Goal: Information Seeking & Learning: Learn about a topic

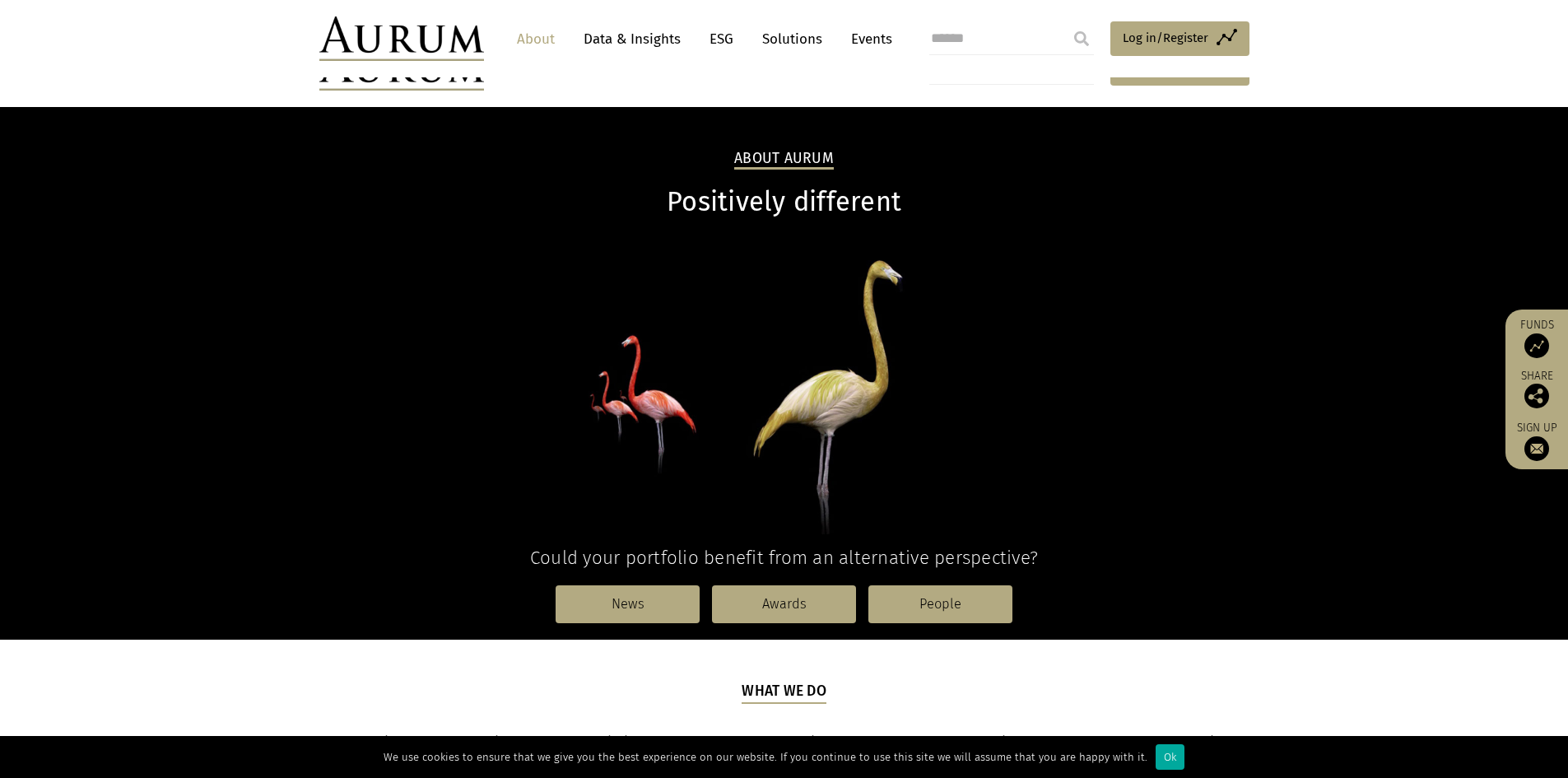
scroll to position [247, 0]
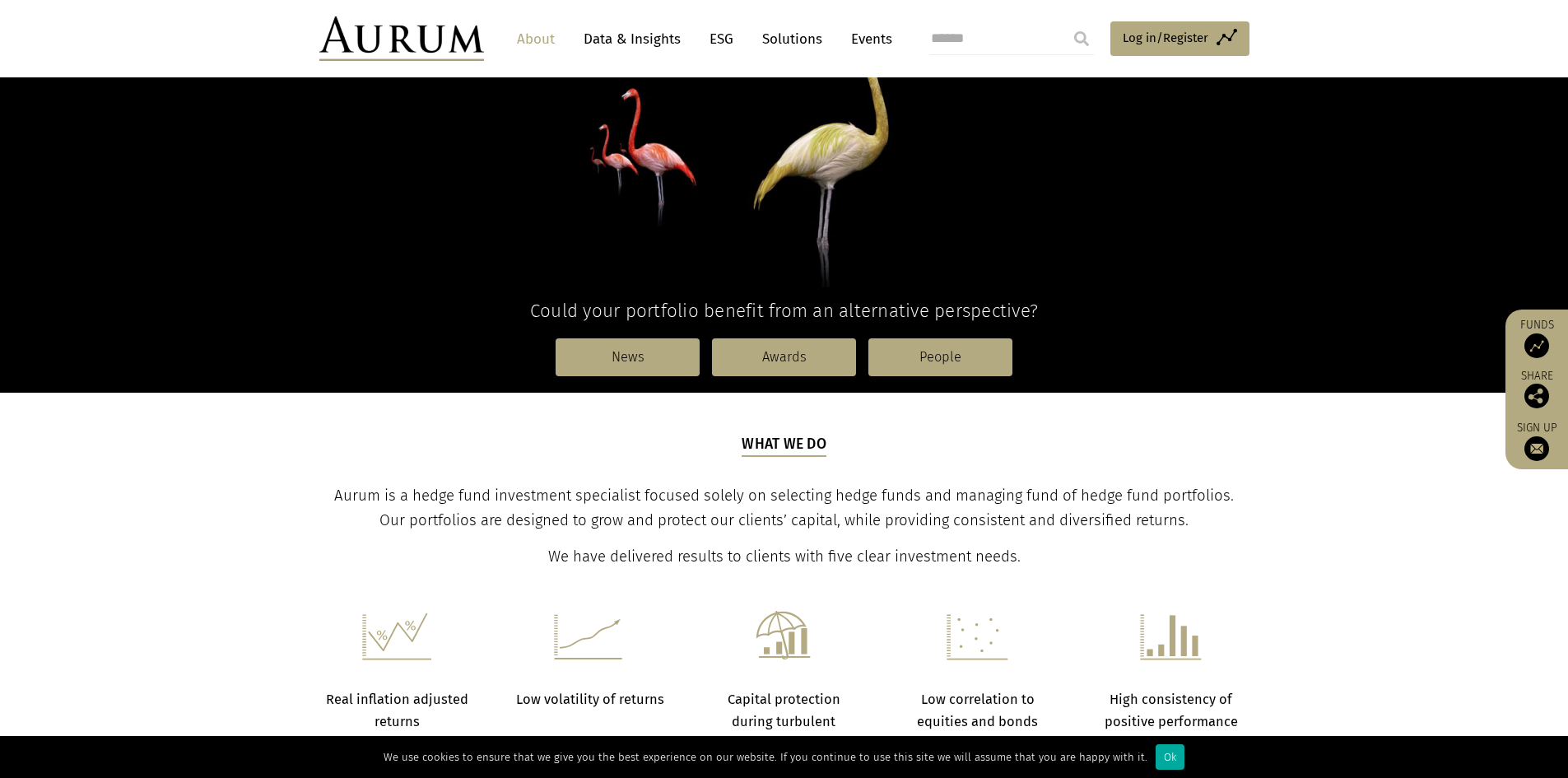
click at [621, 40] on link "Data & Insights" at bounding box center [632, 40] width 114 height 31
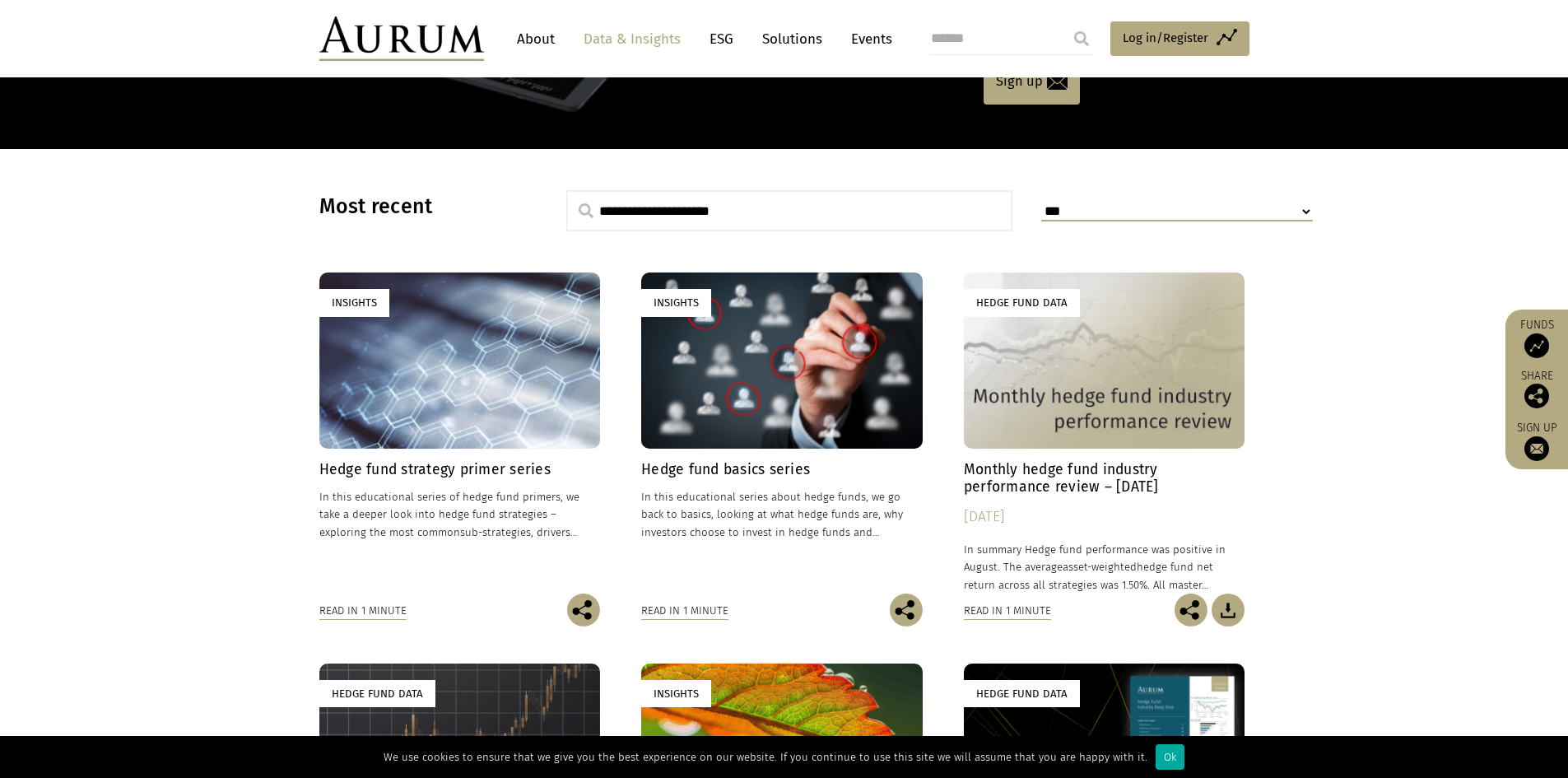
scroll to position [330, 0]
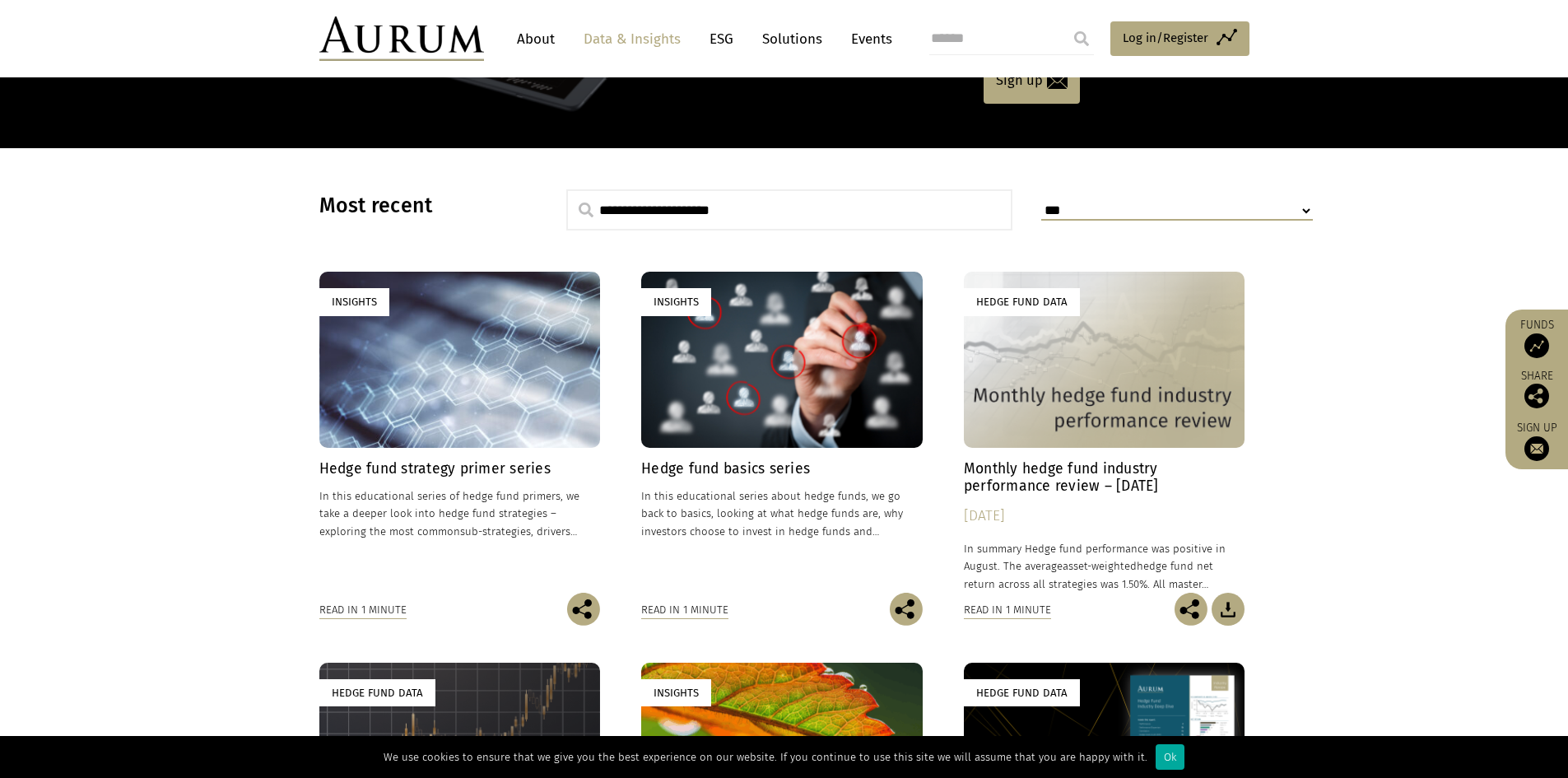
click at [744, 372] on div "Insights" at bounding box center [782, 359] width 281 height 175
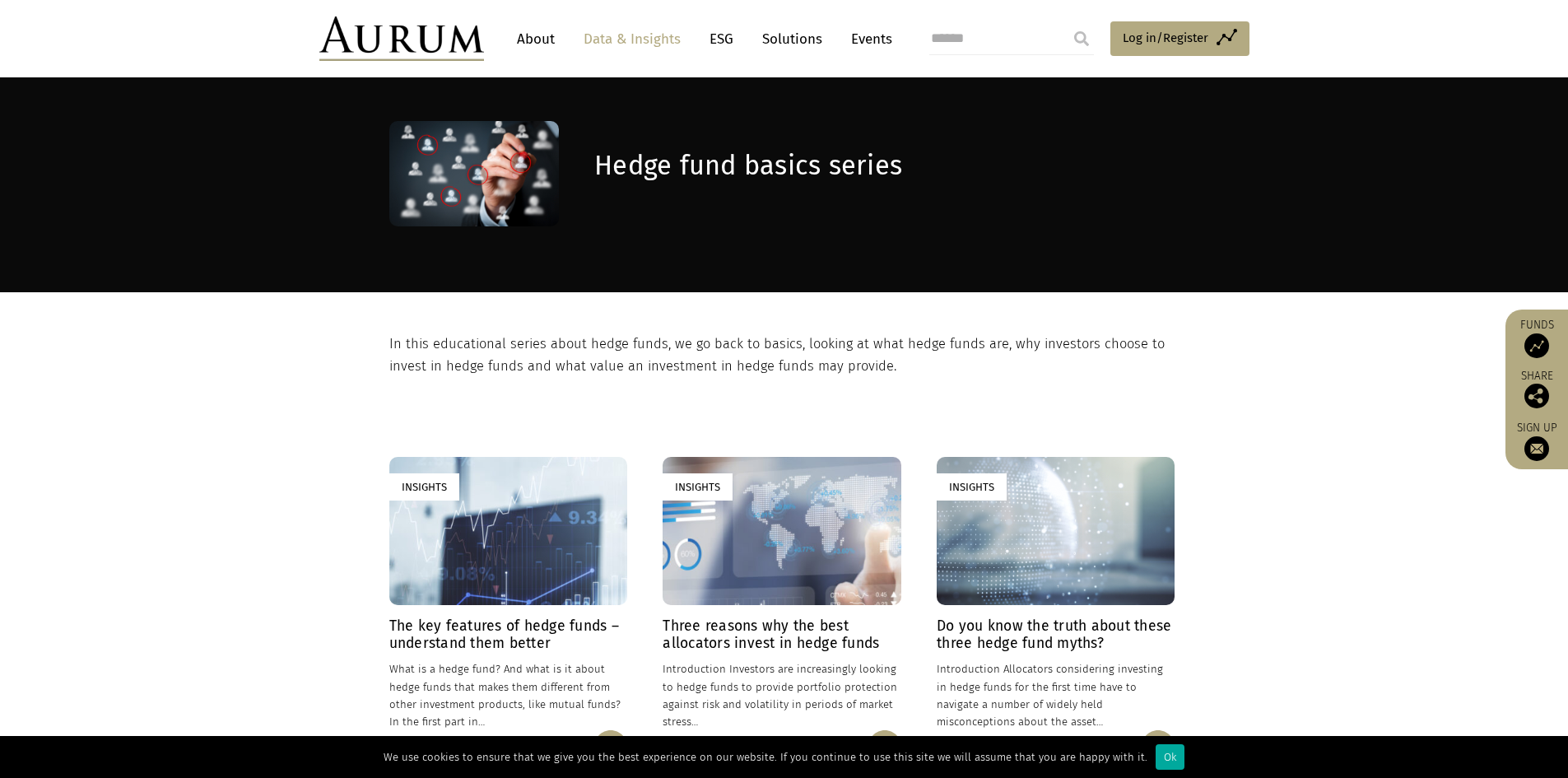
scroll to position [82, 0]
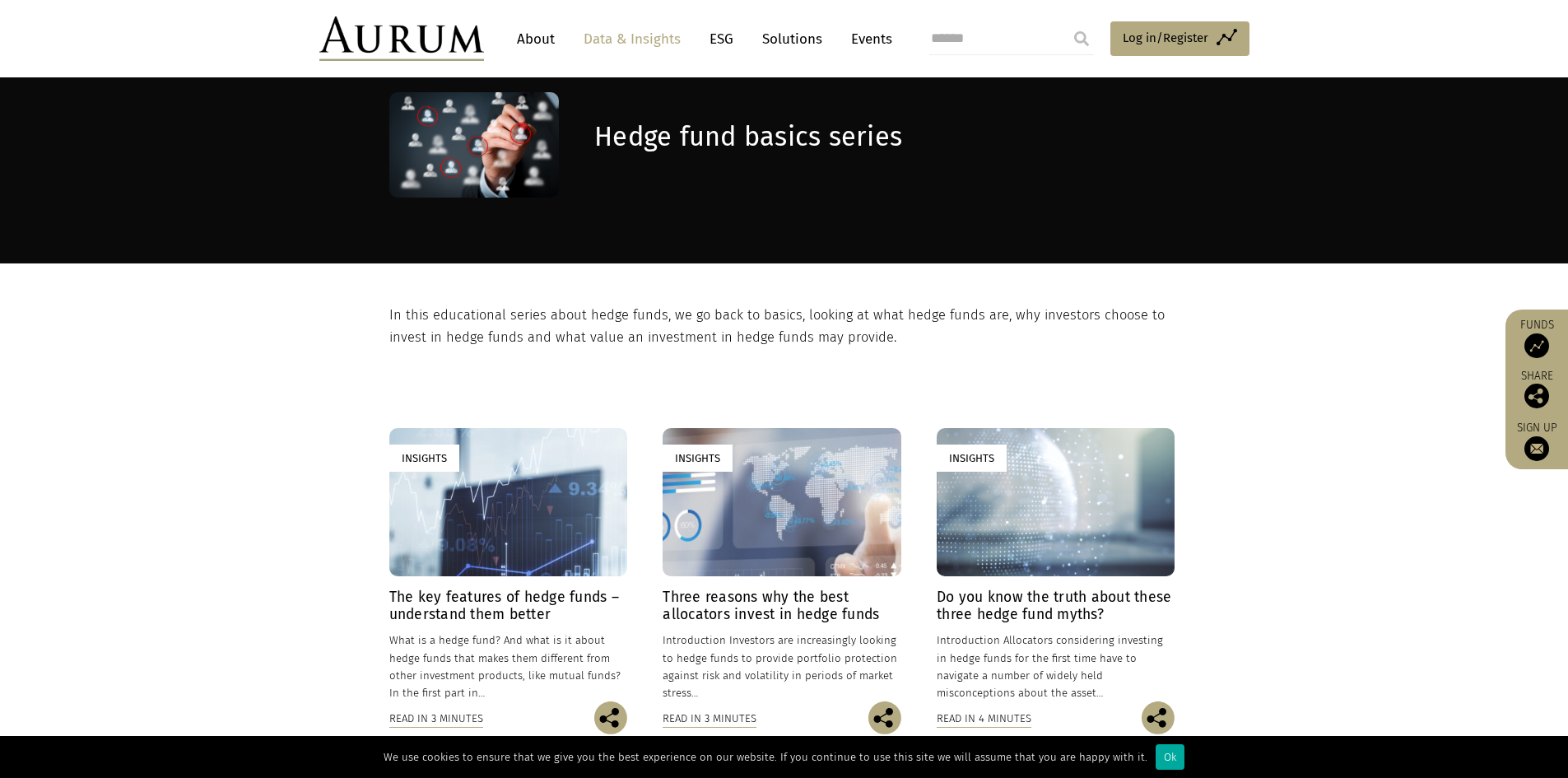
click at [505, 549] on div "Insights" at bounding box center [508, 503] width 238 height 149
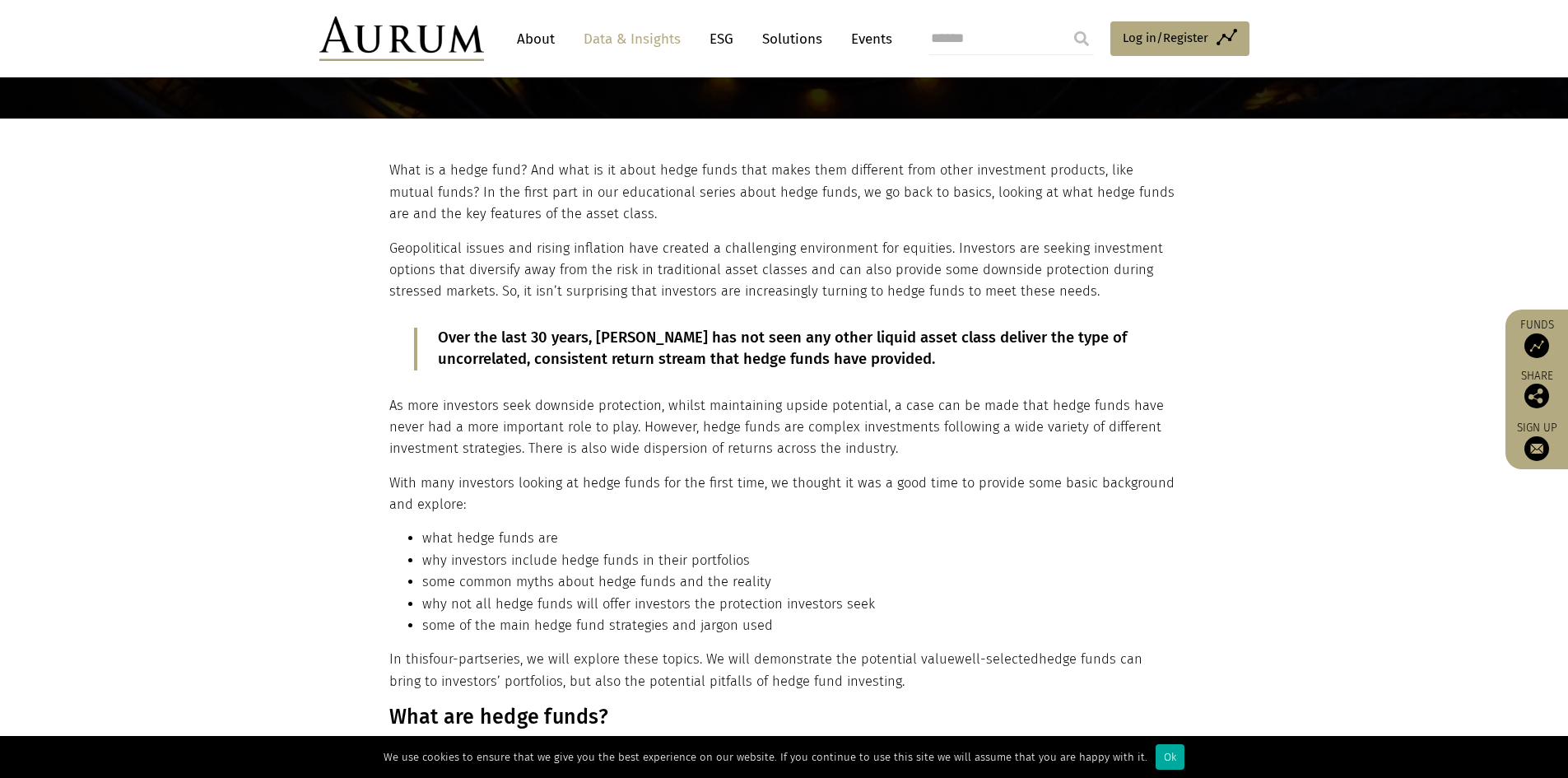
scroll to position [247, 0]
